Goal: Task Accomplishment & Management: Manage account settings

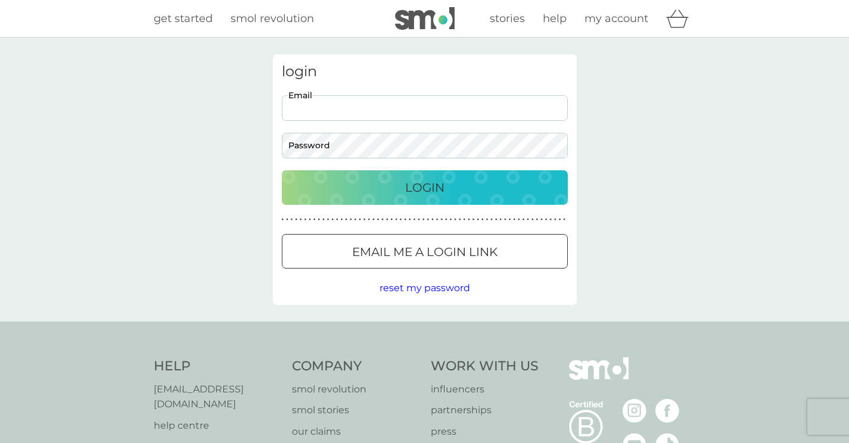
click at [458, 106] on input "Email" at bounding box center [425, 108] width 286 height 26
type input "[EMAIL_ADDRESS][DOMAIN_NAME]"
click at [416, 186] on p "Login" at bounding box center [424, 187] width 39 height 19
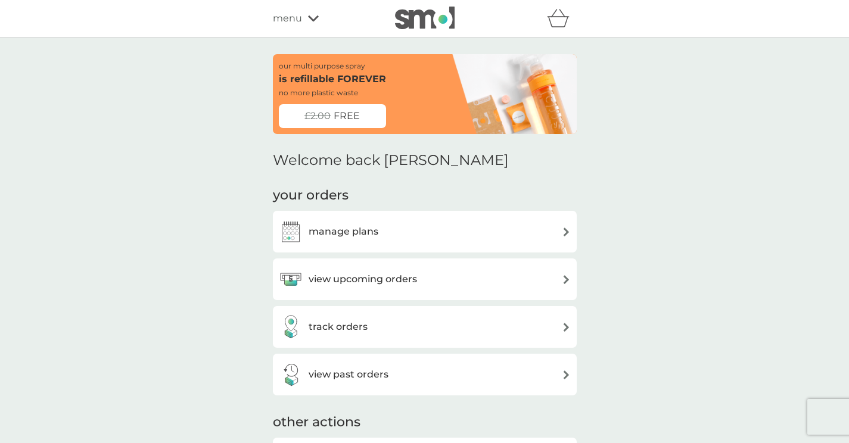
click at [485, 226] on div "manage plans" at bounding box center [425, 232] width 292 height 24
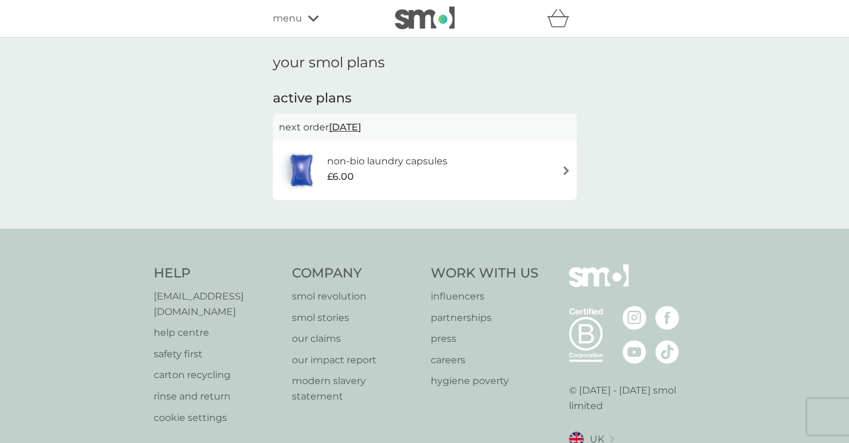
click at [361, 126] on span "15 Sep 2025" at bounding box center [345, 127] width 32 height 23
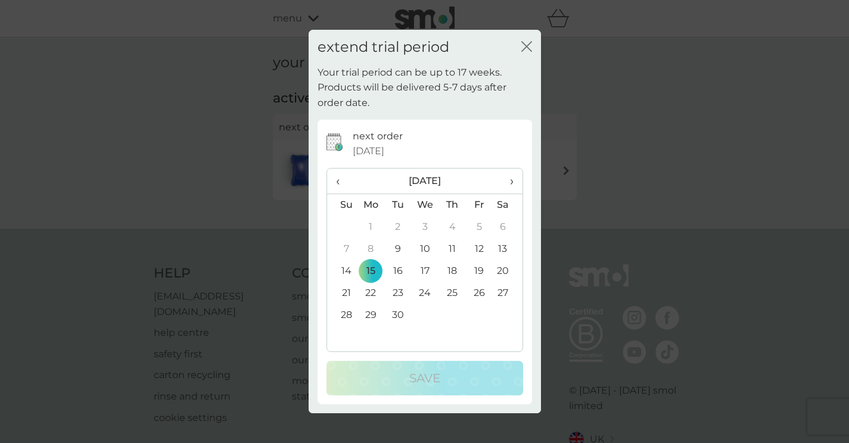
click at [525, 54] on button "close" at bounding box center [526, 47] width 11 height 13
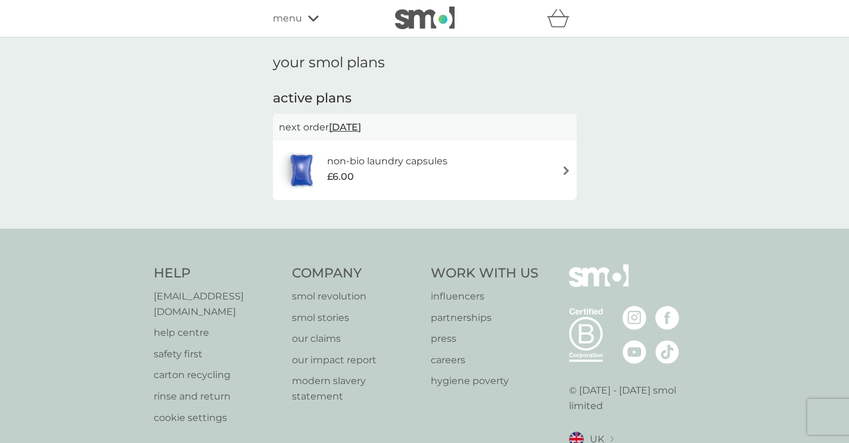
click at [540, 175] on div "non-bio laundry capsules £6.00" at bounding box center [425, 171] width 292 height 42
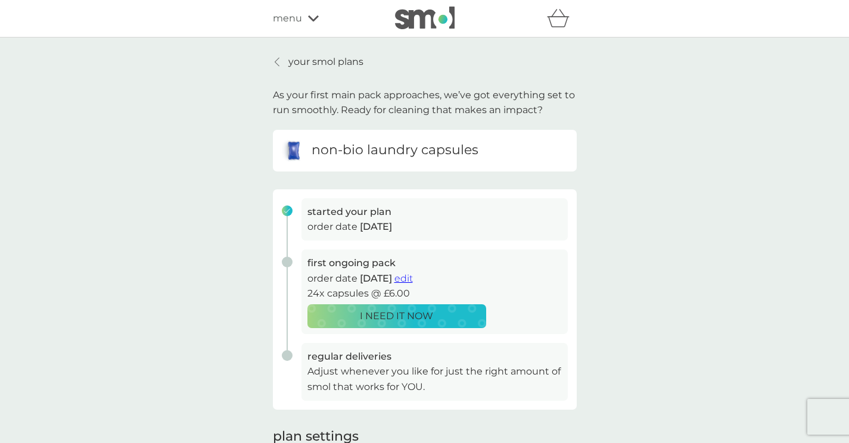
click at [314, 20] on icon at bounding box center [313, 18] width 11 height 6
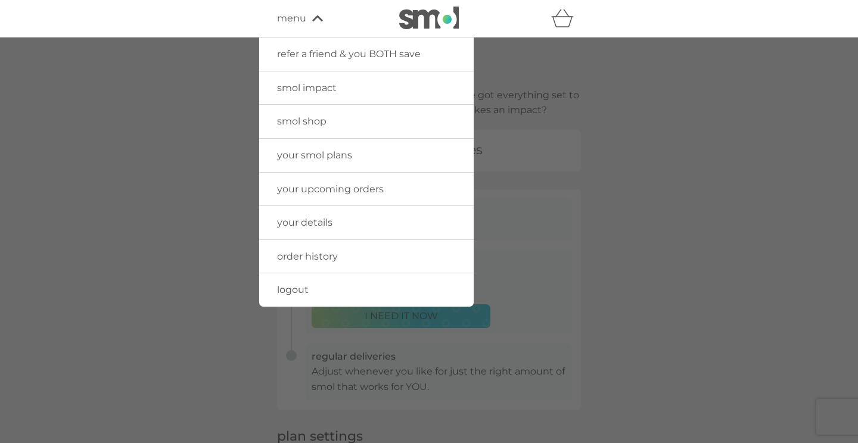
drag, startPoint x: 337, startPoint y: 254, endPoint x: 458, endPoint y: 249, distance: 121.7
click at [337, 254] on span "order history" at bounding box center [307, 256] width 61 height 11
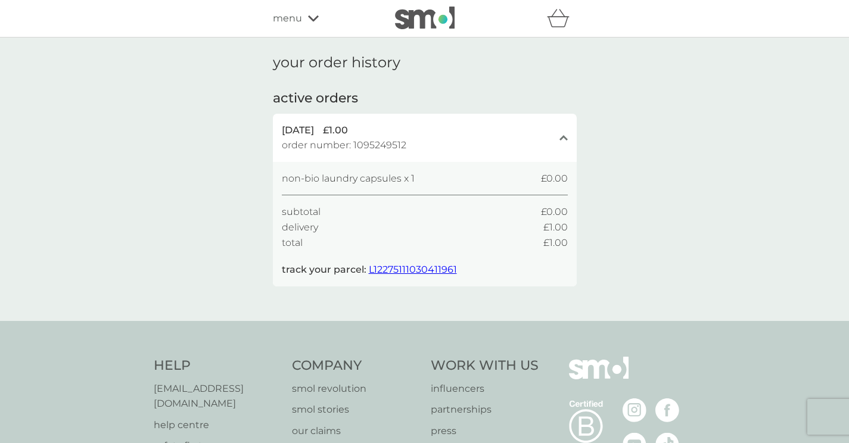
click at [425, 264] on span "L12275111030411961" at bounding box center [413, 269] width 88 height 11
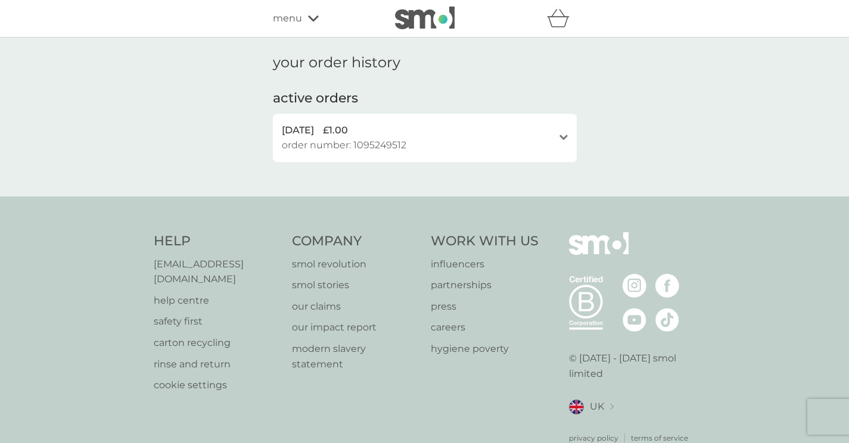
click at [567, 139] on div "open" at bounding box center [564, 138] width 8 height 10
